Goal: Task Accomplishment & Management: Manage account settings

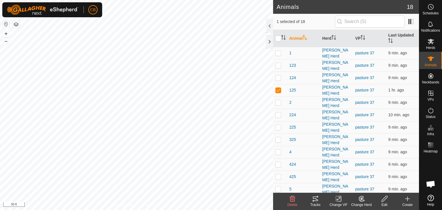
click at [118, 210] on html "CB Schedules Notifications Herds Animals Neckbands VPs Status Infra Heatmap Hel…" at bounding box center [221, 105] width 442 height 210
checkbox input "false"
checkbox input "true"
